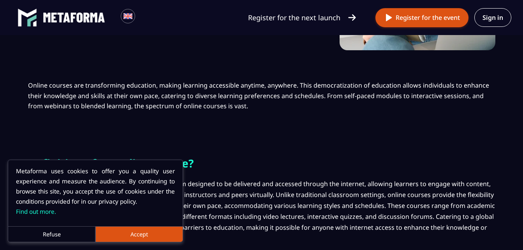
scroll to position [199, 0]
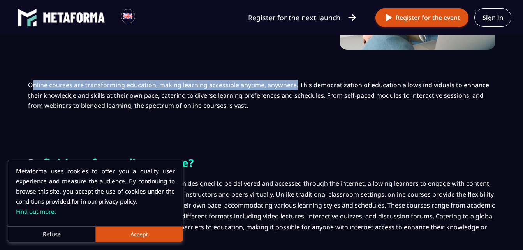
drag, startPoint x: 30, startPoint y: 84, endPoint x: 293, endPoint y: 84, distance: 263.2
click at [293, 84] on p "Online courses are transforming education, making learning accessible anytime, …" at bounding box center [261, 95] width 467 height 31
copy p "Online courses are transforming education, making learning accessible anytime, …"
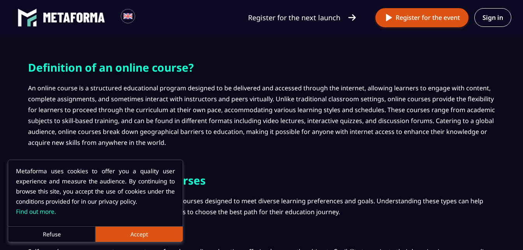
scroll to position [295, 0]
click at [111, 234] on button "Accept" at bounding box center [138, 234] width 87 height 16
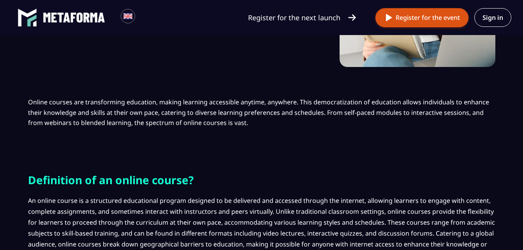
scroll to position [183, 0]
drag, startPoint x: 296, startPoint y: 102, endPoint x: 335, endPoint y: 122, distance: 43.4
click at [335, 122] on p "Online courses are transforming education, making learning accessible anytime, …" at bounding box center [261, 112] width 467 height 31
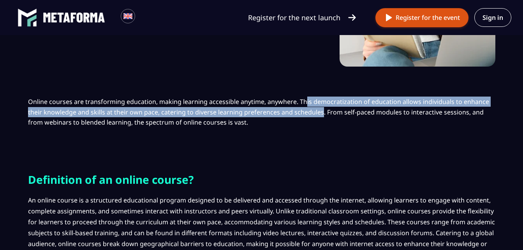
drag, startPoint x: 298, startPoint y: 101, endPoint x: 317, endPoint y: 109, distance: 20.4
click at [317, 109] on p "Online courses are transforming education, making learning accessible anytime, …" at bounding box center [261, 112] width 467 height 31
drag, startPoint x: 296, startPoint y: 100, endPoint x: 322, endPoint y: 113, distance: 28.2
click at [322, 113] on p "Online courses are transforming education, making learning accessible anytime, …" at bounding box center [261, 112] width 467 height 31
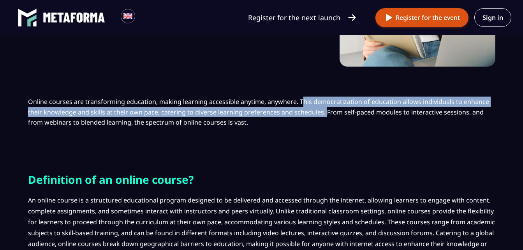
copy p "This democratization of education allows individuals to enhance their knowledge…"
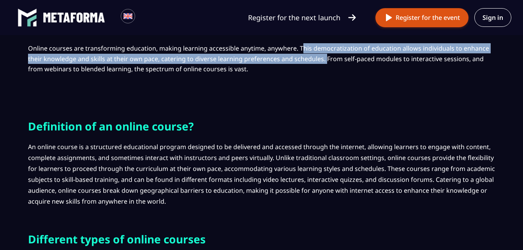
scroll to position [229, 0]
